Goal: Information Seeking & Learning: Learn about a topic

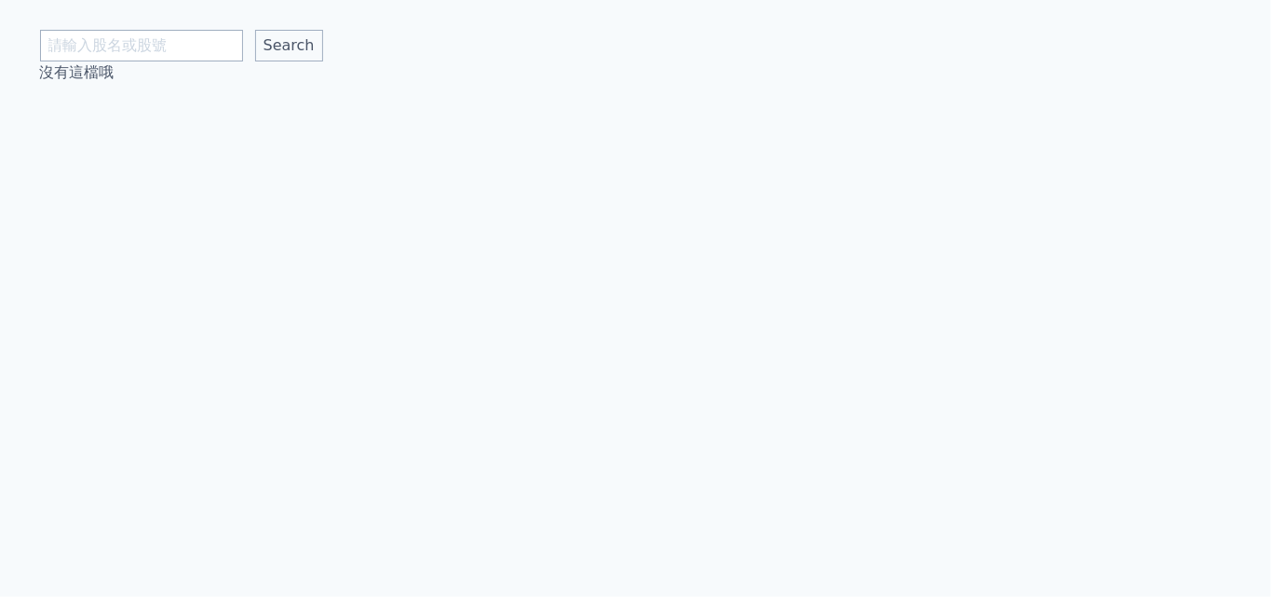
click at [133, 34] on input "text" at bounding box center [141, 46] width 203 height 32
click at [157, 55] on input "text" at bounding box center [141, 46] width 203 height 32
type input "[PERSON_NAME]"
click at [255, 30] on input "Search" at bounding box center [289, 46] width 68 height 32
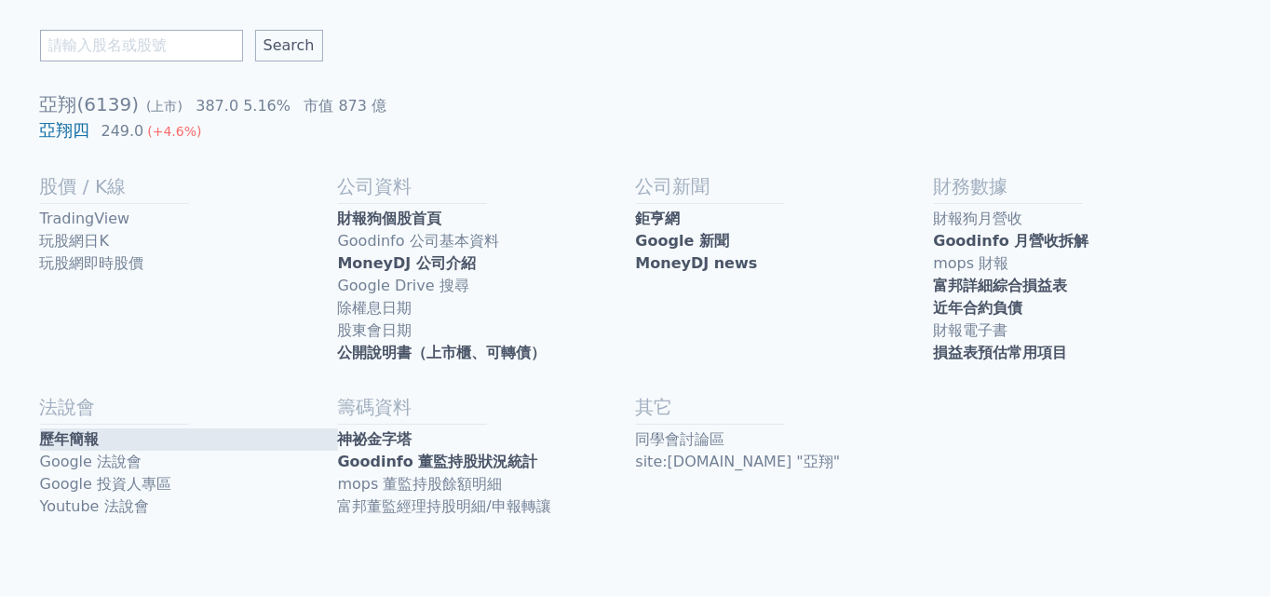
click at [85, 436] on link "歷年簡報" at bounding box center [189, 439] width 298 height 22
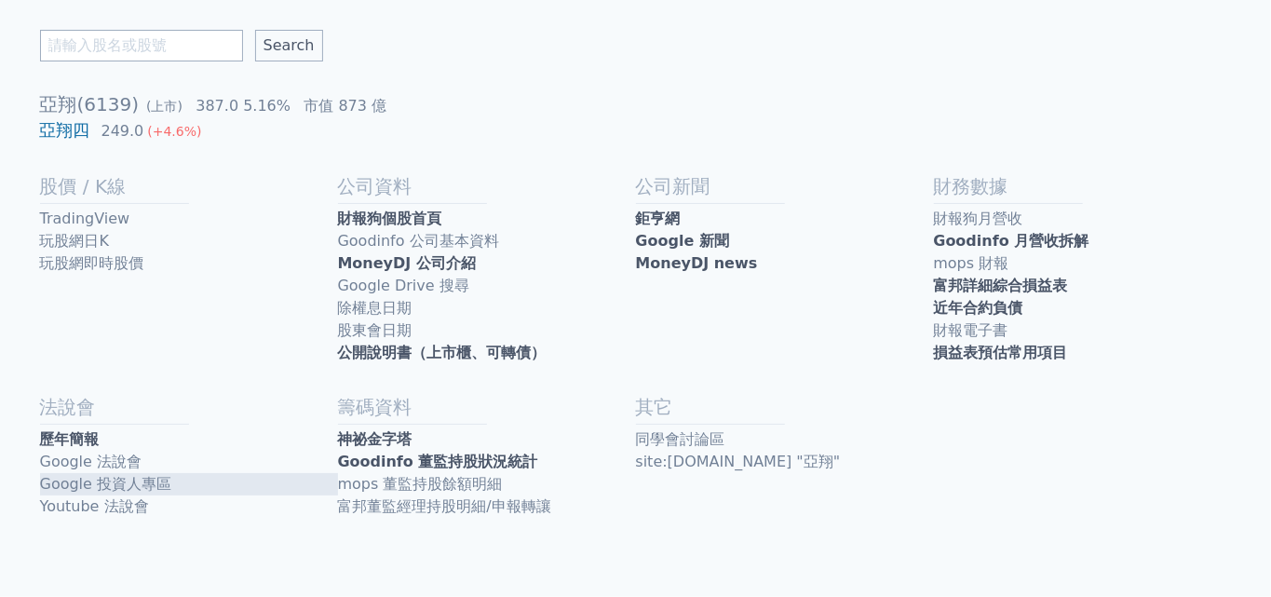
click at [156, 490] on link "Google 投資人專區" at bounding box center [189, 484] width 298 height 22
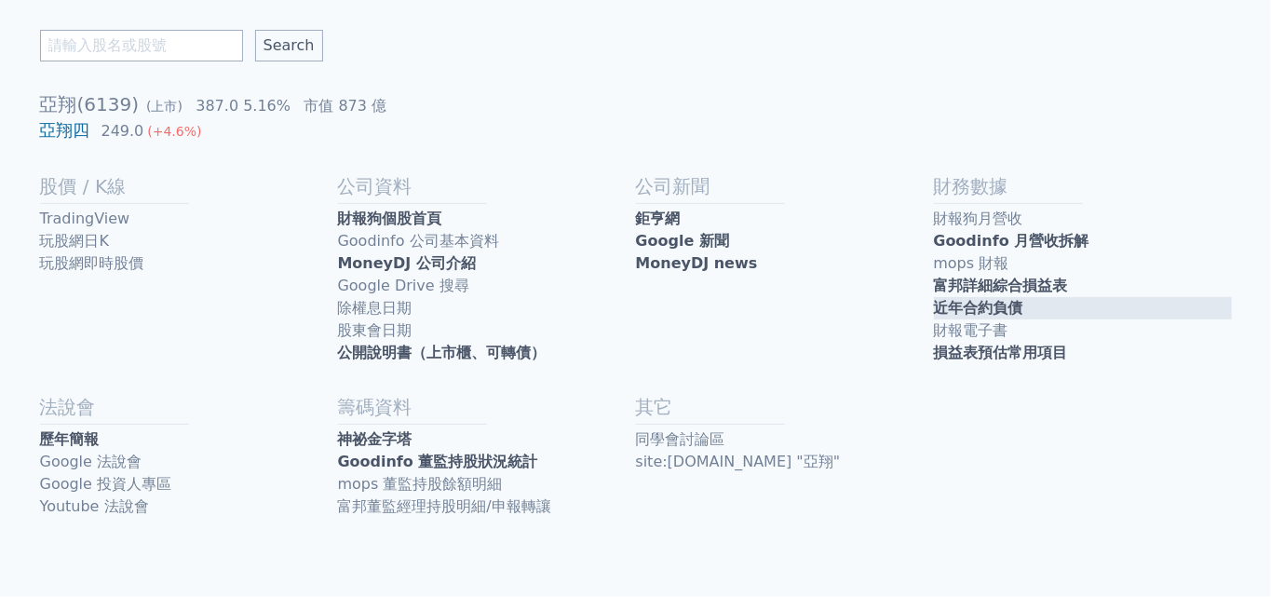
click at [1039, 307] on link "近年合約負債" at bounding box center [1083, 308] width 298 height 22
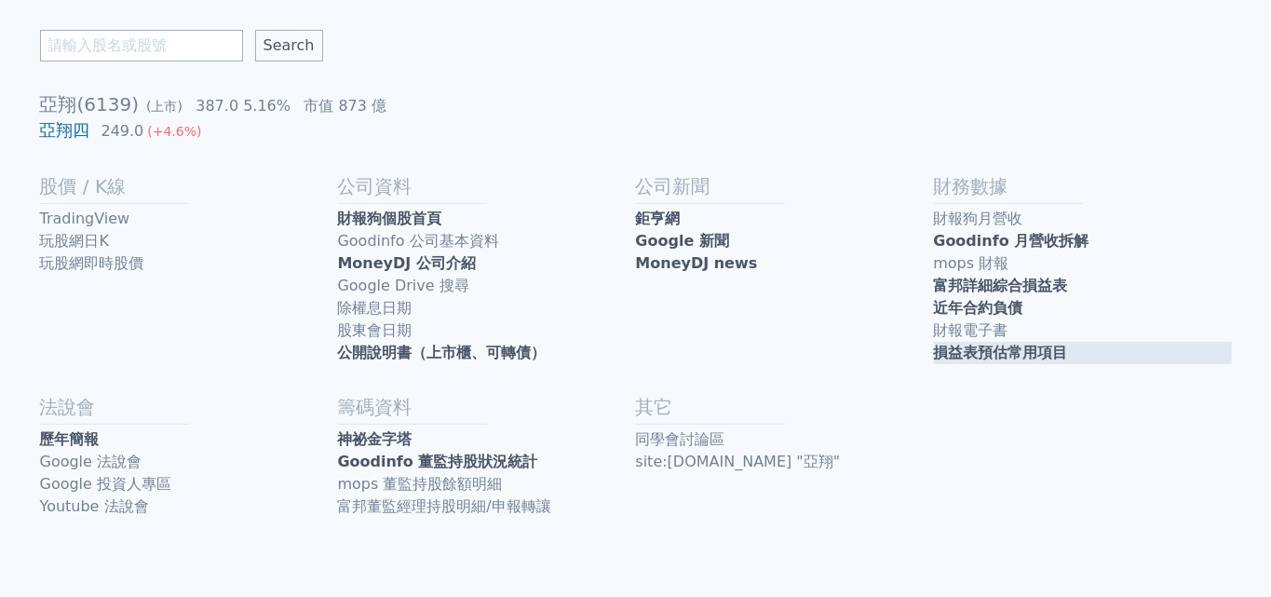
click at [1026, 346] on link "損益表預估常用項目" at bounding box center [1083, 353] width 298 height 22
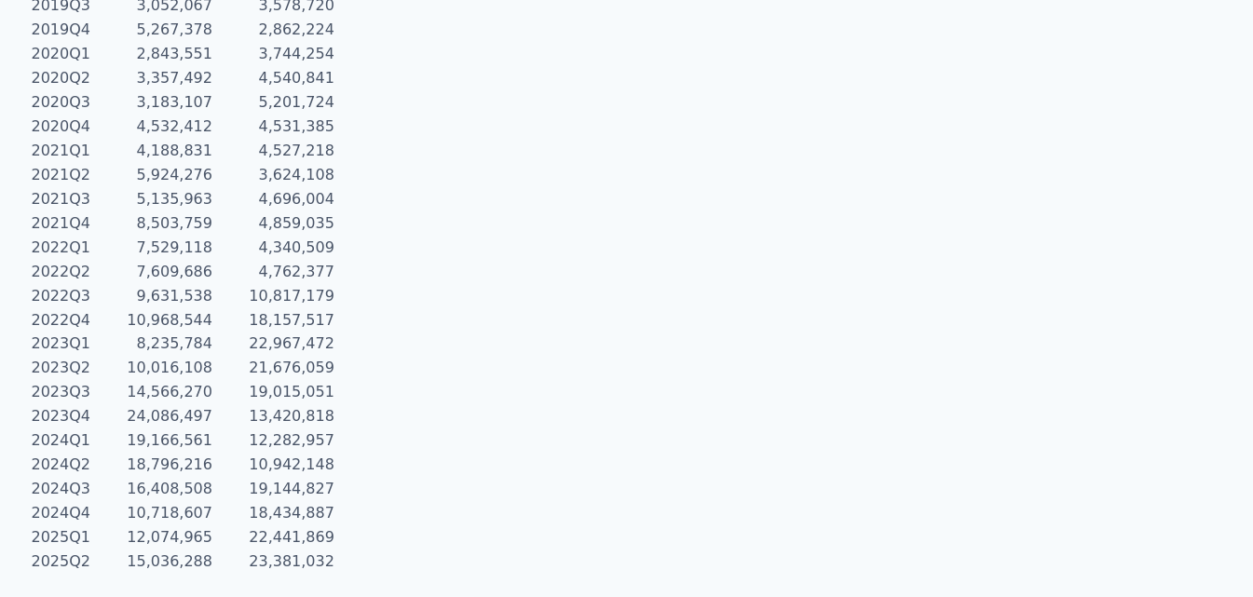
scroll to position [1179, 0]
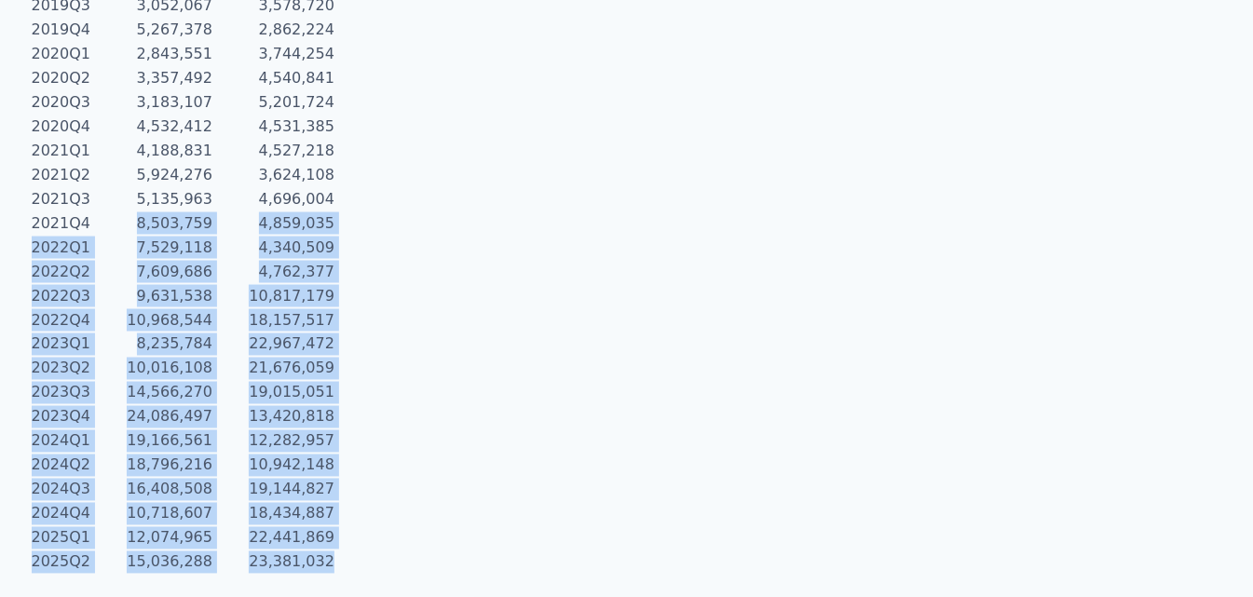
drag, startPoint x: 483, startPoint y: 553, endPoint x: 298, endPoint y: 264, distance: 343.9
click at [204, 253] on tbody "2018Q1 6,007,594 3,115,013 2018Q2 6,763,094 2,340,391 2018Q3 4,986,893 1,867,72…" at bounding box center [184, 211] width 306 height 727
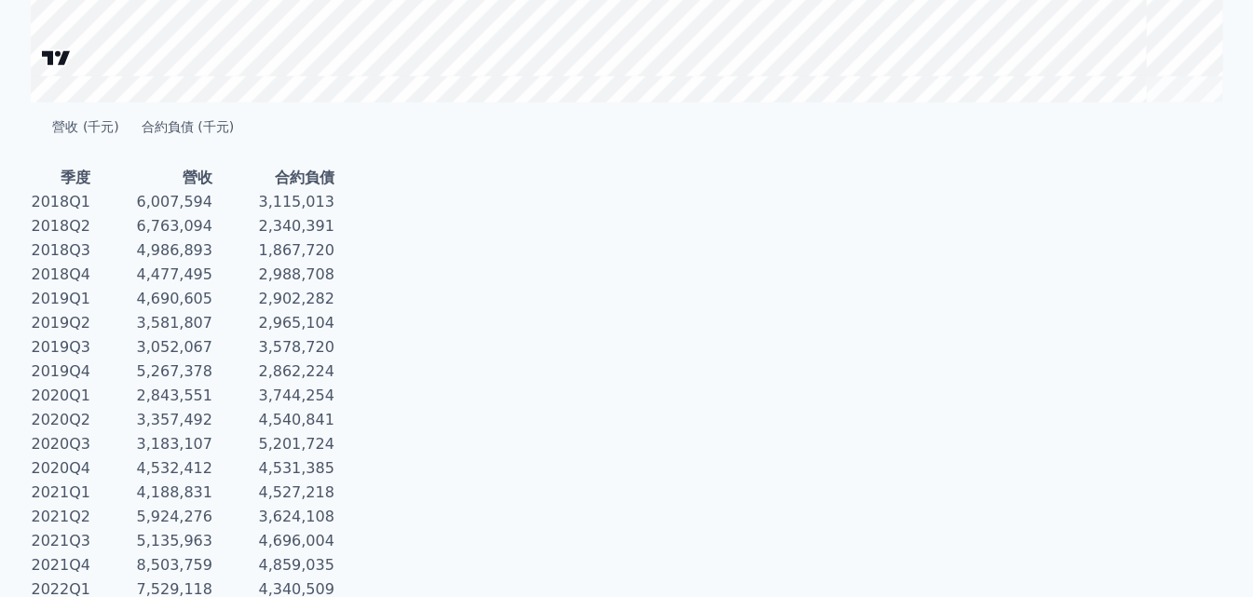
scroll to position [559, 0]
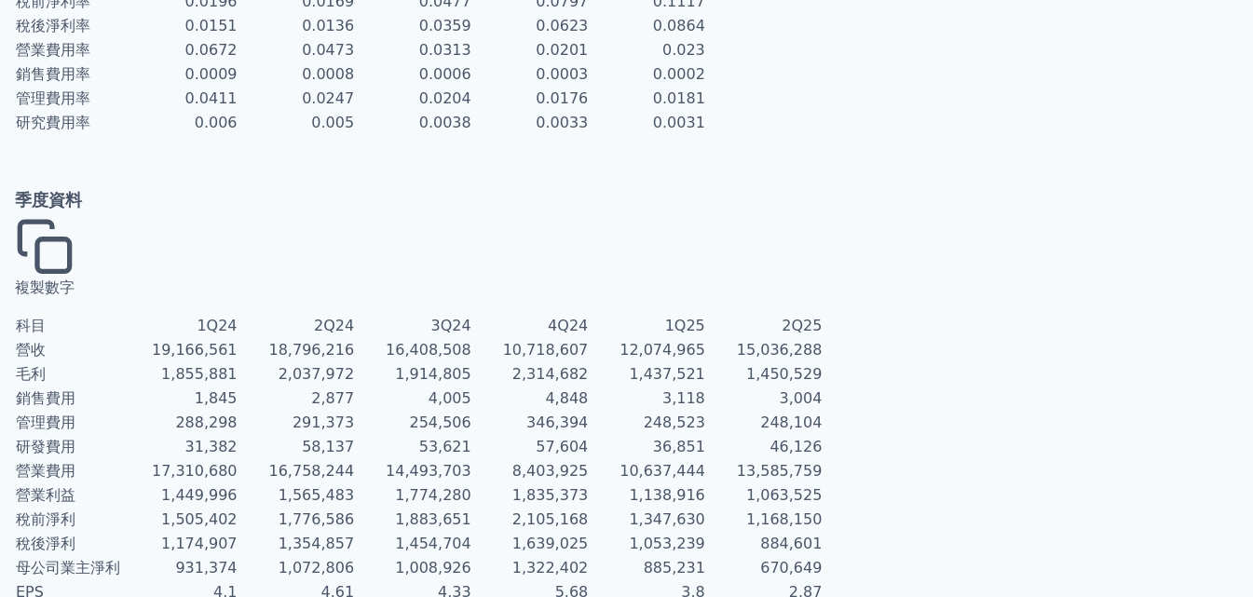
scroll to position [516, 0]
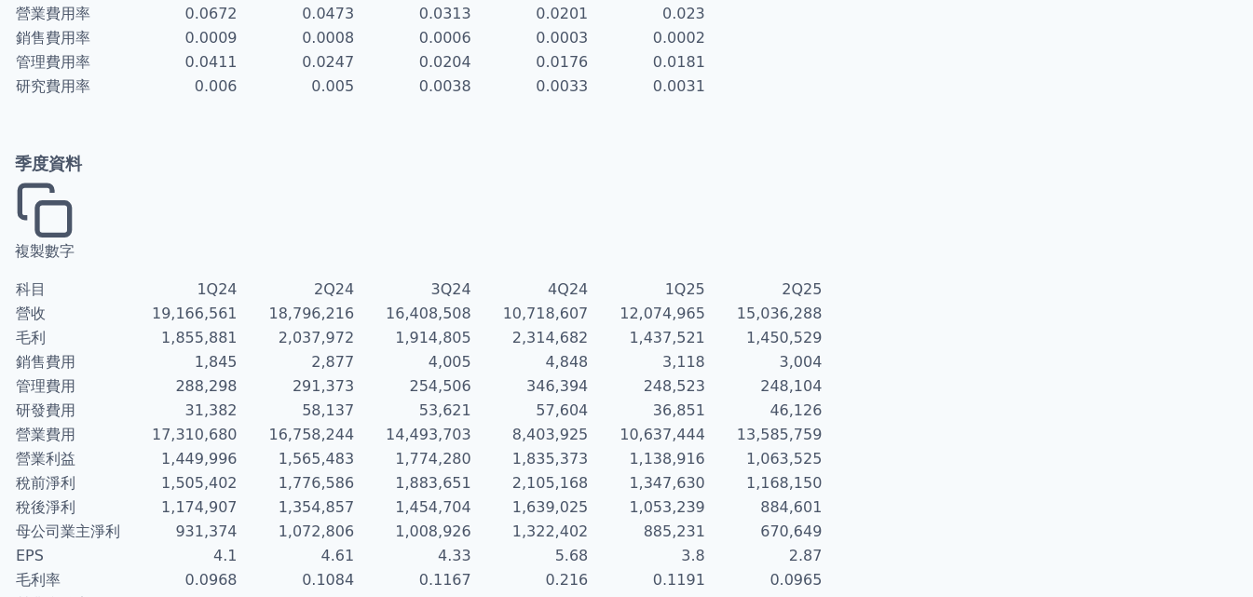
click at [63, 181] on button "複製數字" at bounding box center [45, 222] width 60 height 82
